Goal: Task Accomplishment & Management: Manage account settings

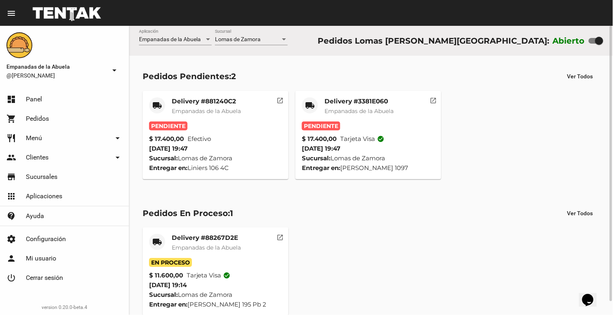
click at [352, 105] on mat-card-title "Delivery #3381E060" at bounding box center [358, 101] width 69 height 8
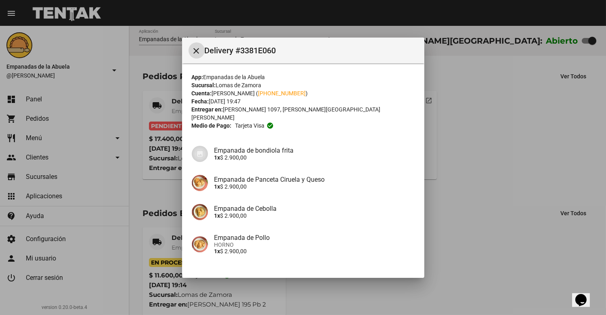
scroll to position [107, 0]
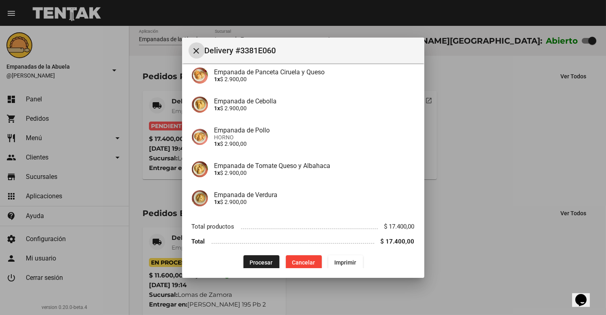
click at [260, 259] on span "Procesar" at bounding box center [261, 262] width 23 height 6
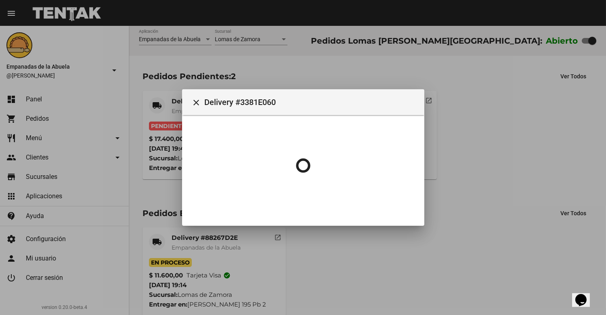
scroll to position [0, 0]
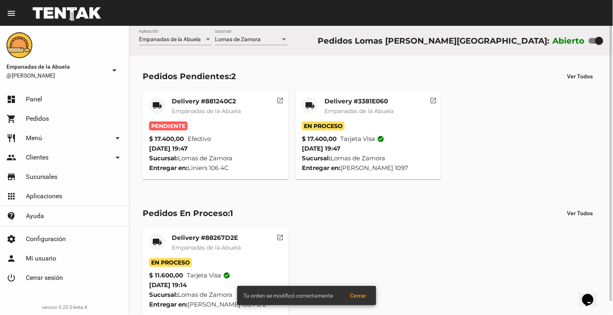
click at [349, 108] on span "Empanadas de la Abuela" at bounding box center [358, 110] width 69 height 7
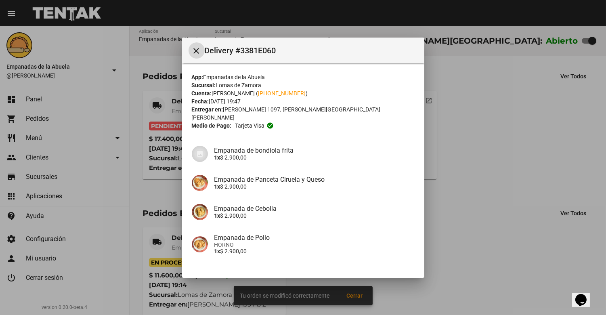
scroll to position [107, 0]
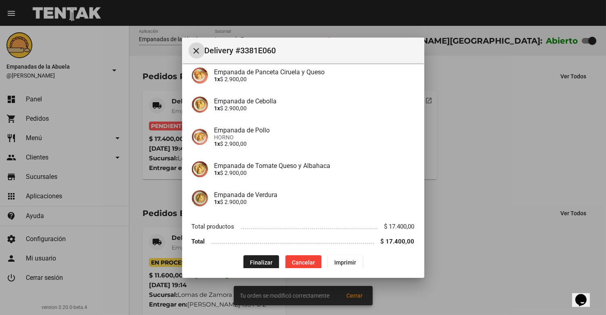
click at [346, 255] on button "Imprimir" at bounding box center [345, 262] width 35 height 15
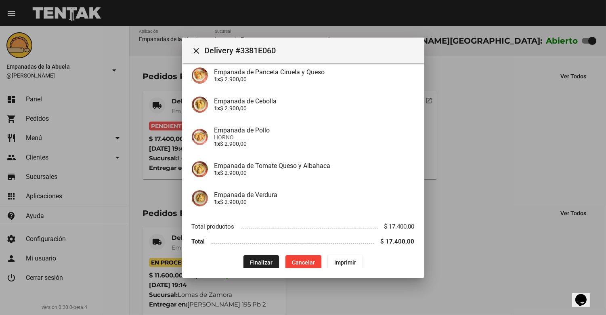
click at [194, 48] on mat-icon "close" at bounding box center [197, 51] width 10 height 10
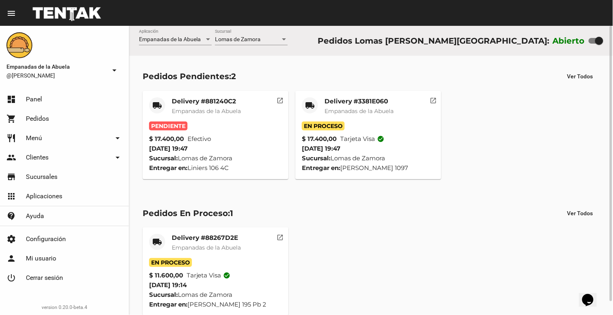
click at [206, 110] on span "Empanadas de la Abuela" at bounding box center [206, 110] width 69 height 7
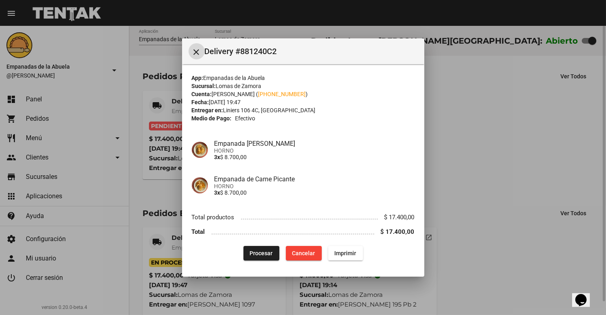
click at [256, 253] on span "Procesar" at bounding box center [261, 253] width 23 height 6
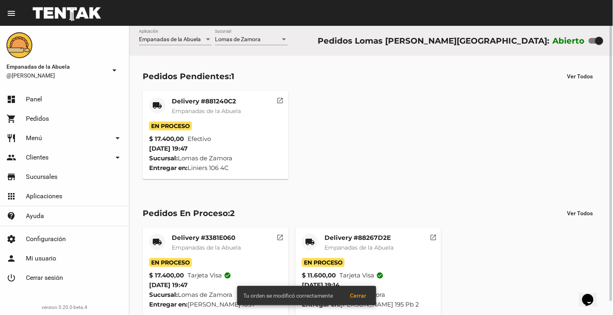
click at [183, 114] on span "Empanadas de la Abuela" at bounding box center [206, 110] width 69 height 7
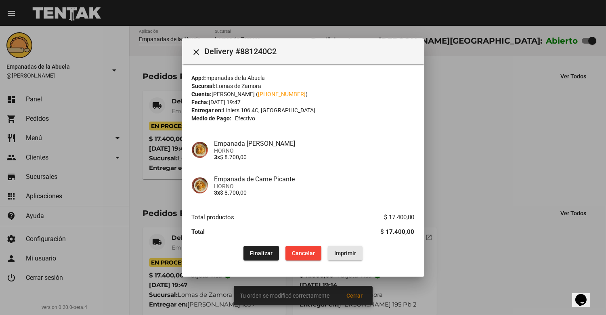
click at [351, 255] on span "Imprimir" at bounding box center [346, 253] width 22 height 6
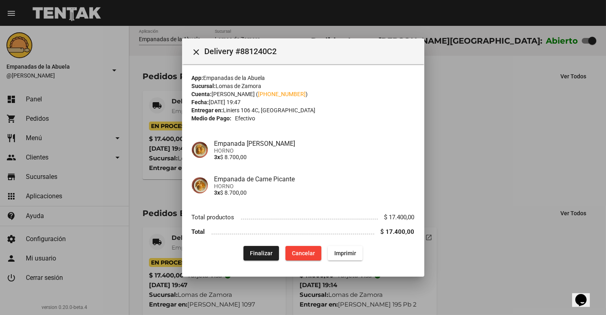
click at [190, 52] on button "close" at bounding box center [197, 51] width 16 height 16
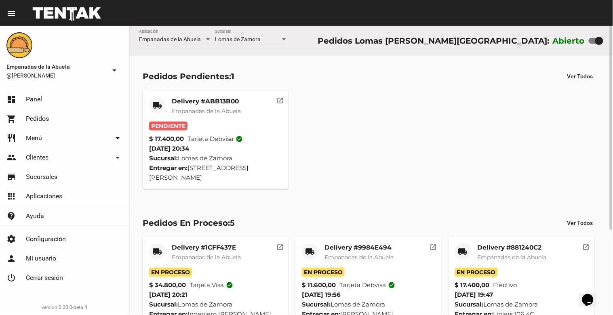
click at [205, 99] on mat-card-title "Delivery #ABB13B00" at bounding box center [206, 101] width 69 height 8
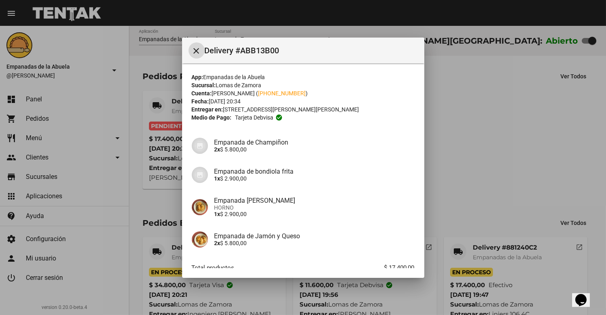
scroll to position [49, 0]
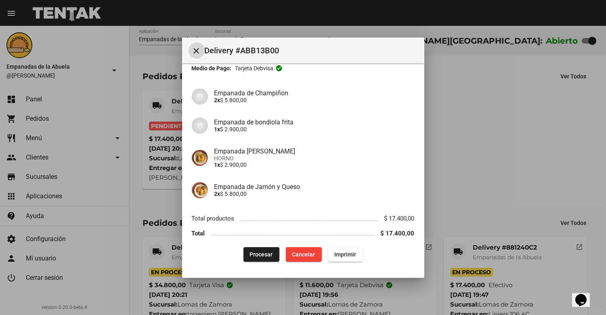
click at [342, 253] on span "Imprimir" at bounding box center [346, 254] width 22 height 6
click at [255, 252] on span "Procesar" at bounding box center [261, 254] width 23 height 6
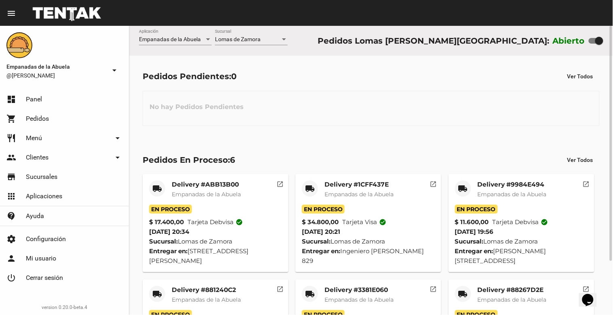
click at [284, 40] on div at bounding box center [284, 39] width 4 height 2
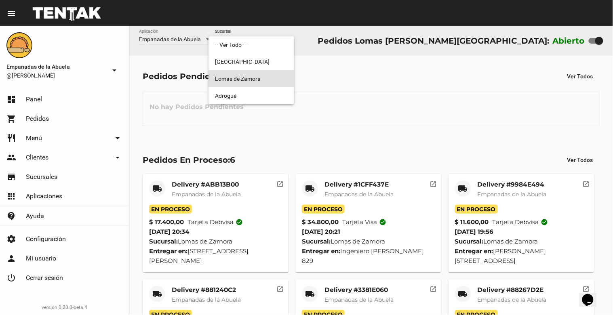
click at [285, 75] on span "Lomas de Zamora" at bounding box center [251, 78] width 73 height 17
